Goal: Transaction & Acquisition: Purchase product/service

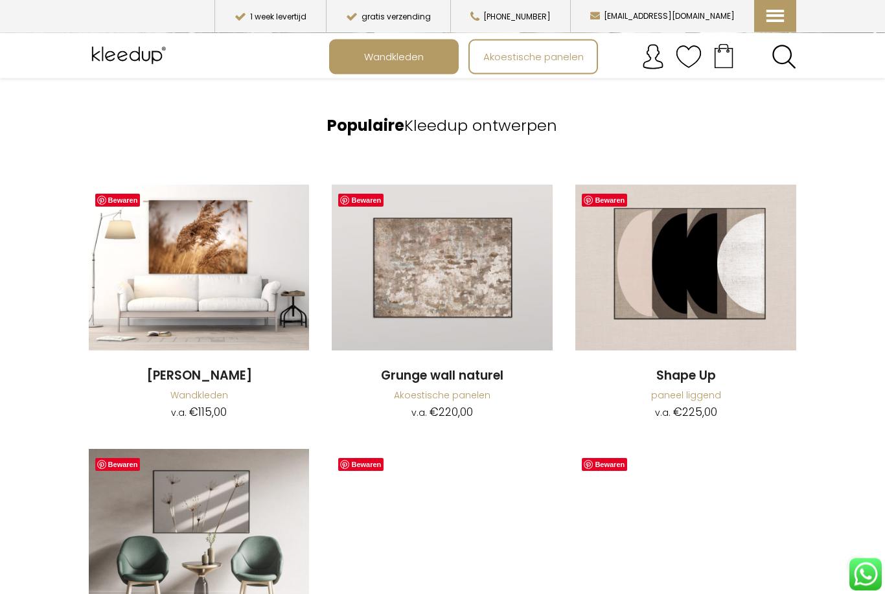
scroll to position [947, 0]
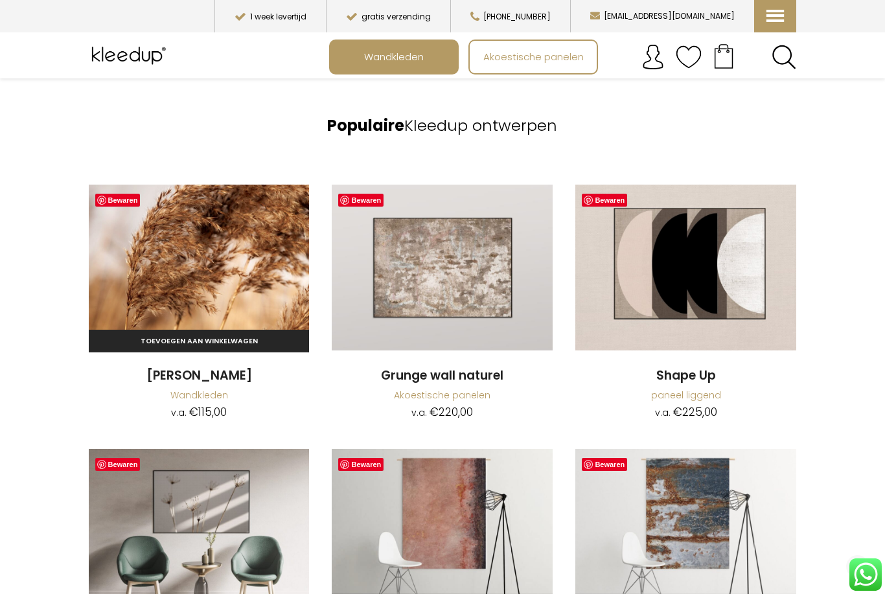
click at [238, 250] on img at bounding box center [199, 268] width 221 height 166
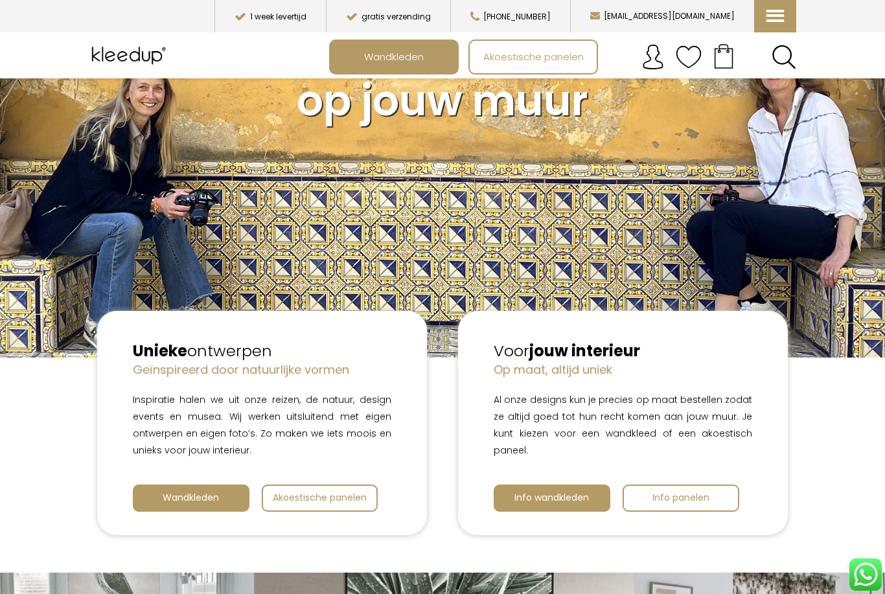
scroll to position [0, 0]
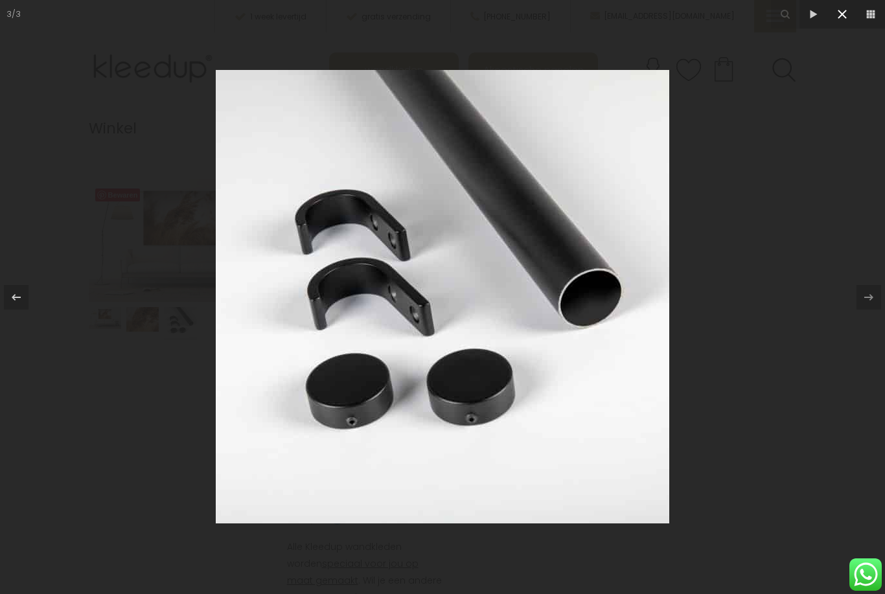
click at [843, 11] on icon at bounding box center [843, 14] width 16 height 16
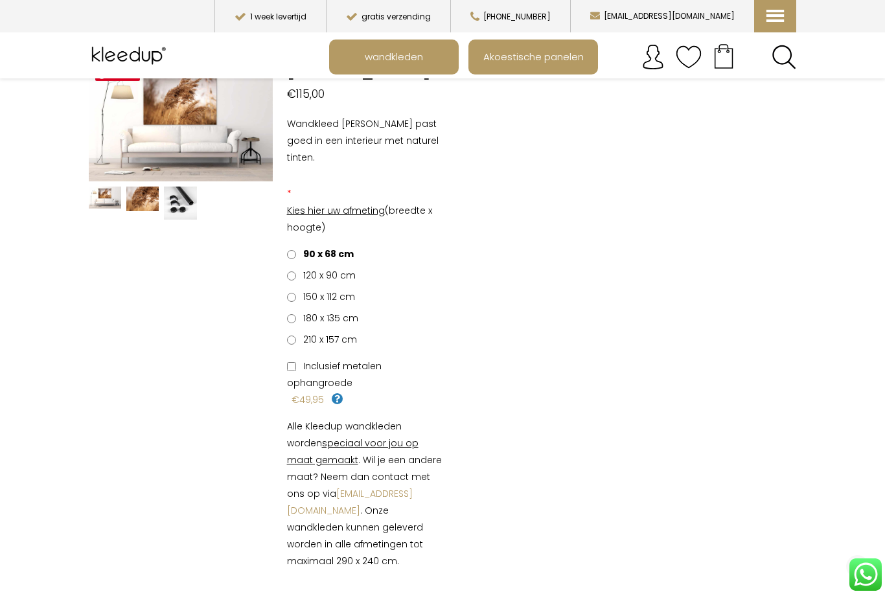
scroll to position [127, 0]
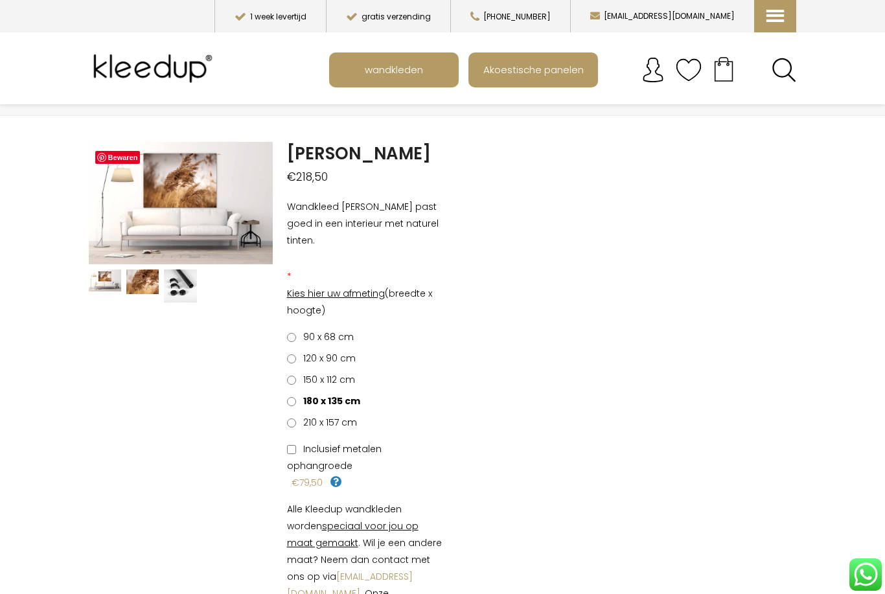
scroll to position [36, 0]
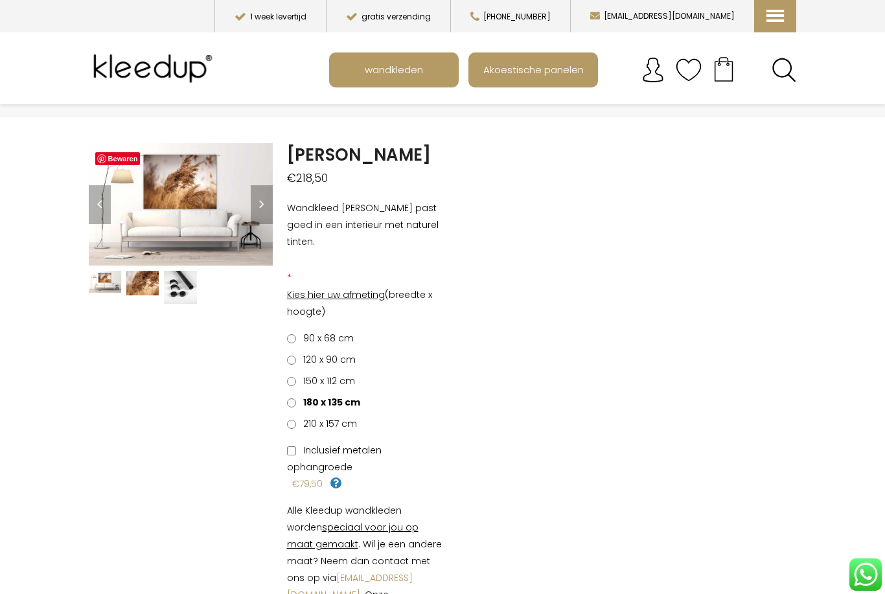
click at [224, 203] on img at bounding box center [575, 467] width 972 height 648
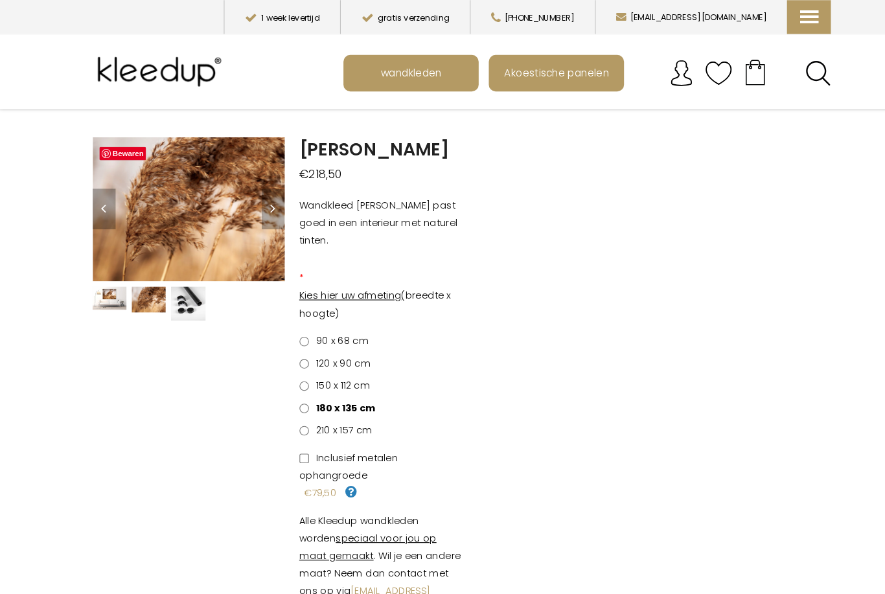
scroll to position [34, 0]
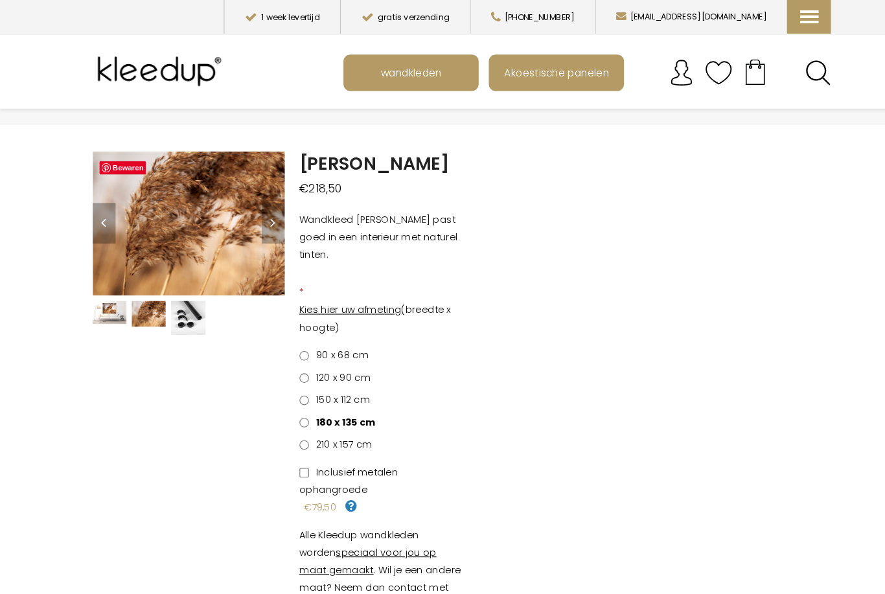
click at [294, 375] on label "150 x 112 cm" at bounding box center [321, 383] width 68 height 17
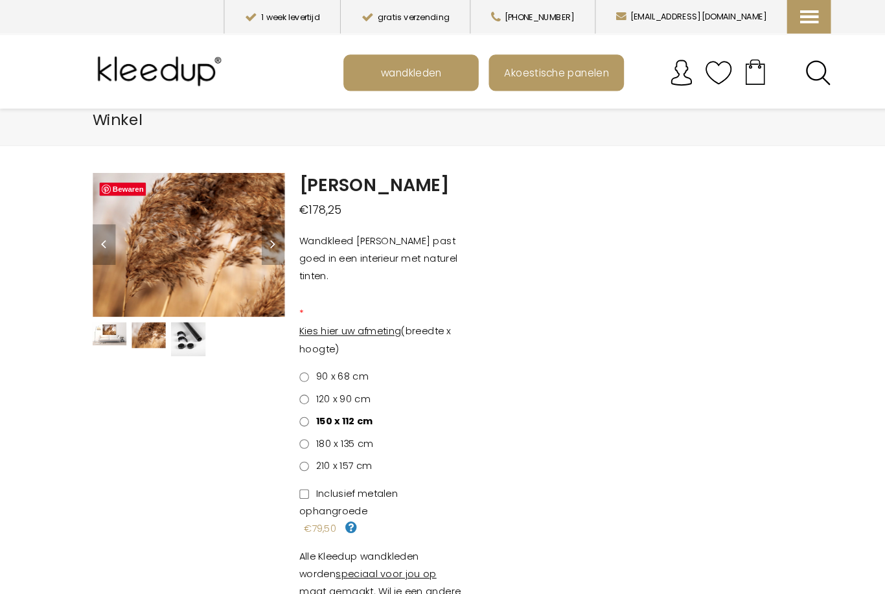
scroll to position [0, 0]
